Goal: Task Accomplishment & Management: Manage account settings

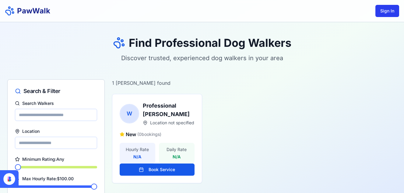
click at [383, 12] on button "Sign In" at bounding box center [388, 11] width 24 height 12
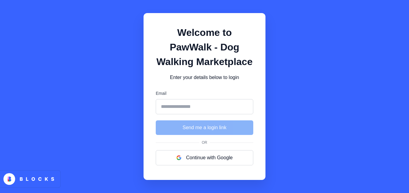
click at [200, 108] on input "Email" at bounding box center [204, 106] width 97 height 15
click at [198, 39] on h1 "Welcome to PawWalk - Dog Walking Marketplace" at bounding box center [204, 47] width 97 height 44
click at [210, 108] on input "Email" at bounding box center [204, 106] width 97 height 15
type input "**********"
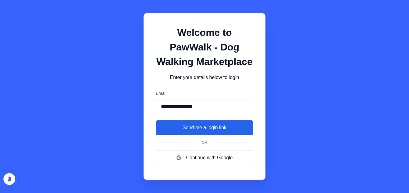
click at [201, 127] on button "Send me a login link" at bounding box center [204, 128] width 97 height 15
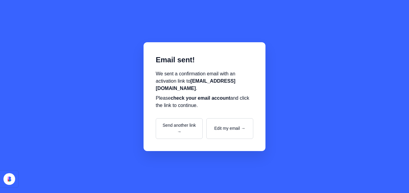
click at [120, 100] on div "Email sent! We sent a confirmation email with an activation link to Sergg09@yah…" at bounding box center [204, 96] width 409 height 193
